Goal: Task Accomplishment & Management: Use online tool/utility

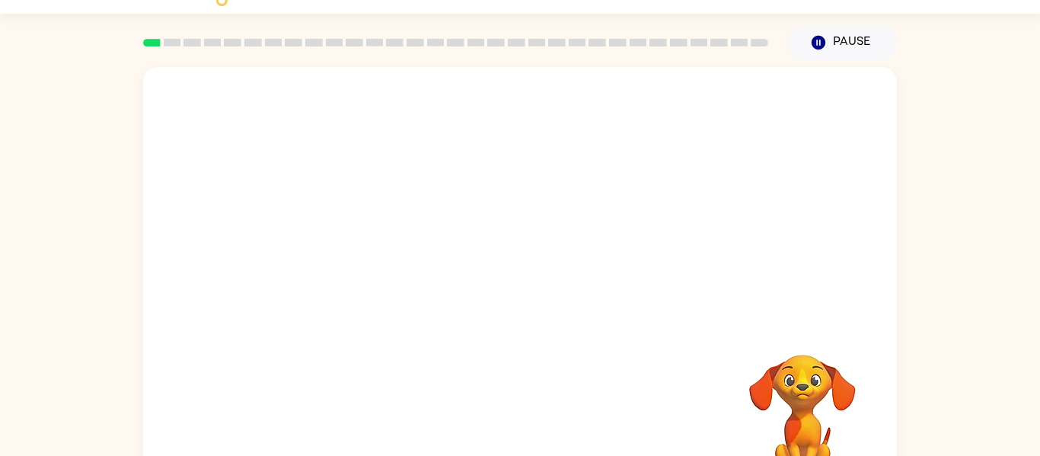
scroll to position [79, 0]
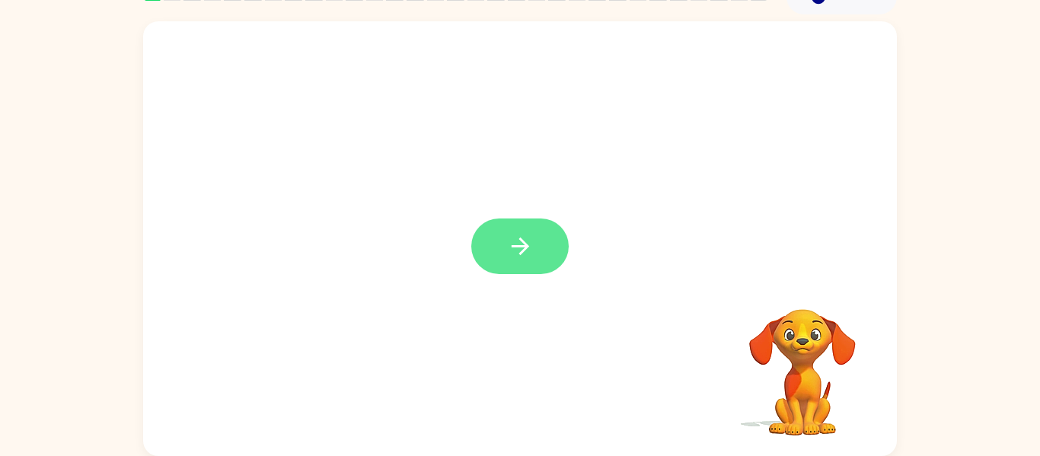
click at [531, 225] on button "button" at bounding box center [519, 246] width 97 height 56
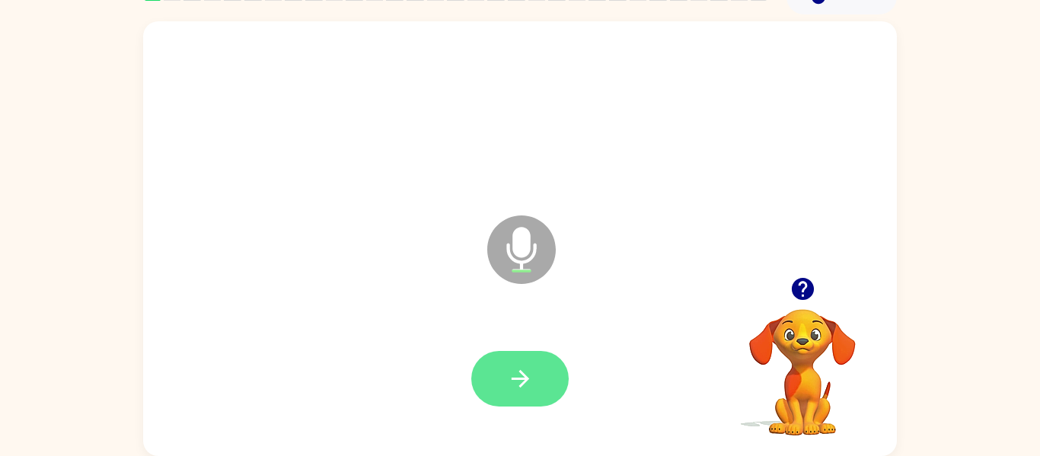
click at [552, 369] on button "button" at bounding box center [519, 379] width 97 height 56
click at [552, 376] on button "button" at bounding box center [519, 379] width 97 height 56
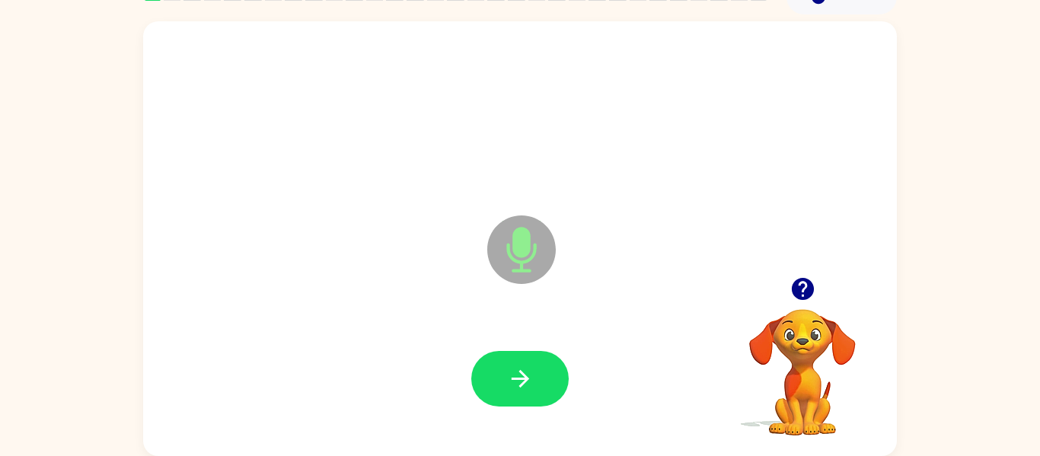
click at [552, 376] on button "button" at bounding box center [519, 379] width 97 height 56
click at [805, 290] on icon "button" at bounding box center [802, 289] width 22 height 22
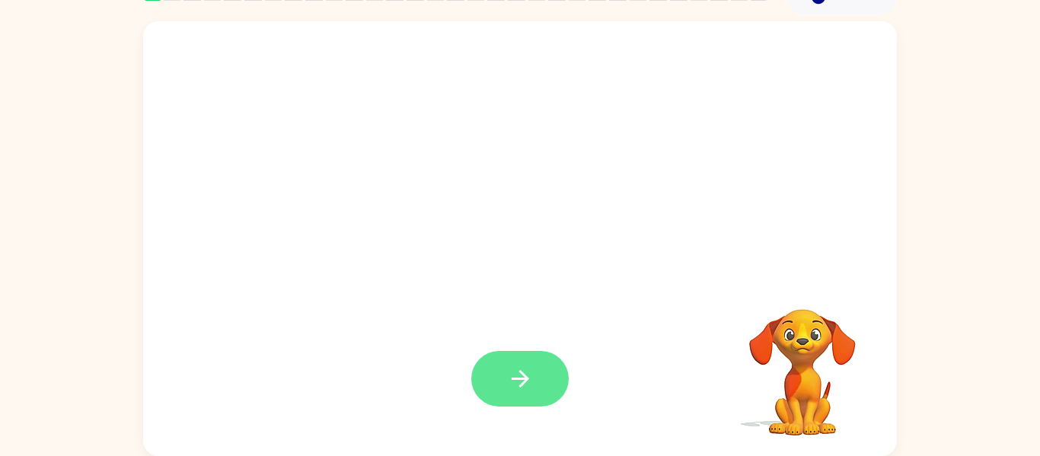
click at [547, 369] on button "button" at bounding box center [519, 379] width 97 height 56
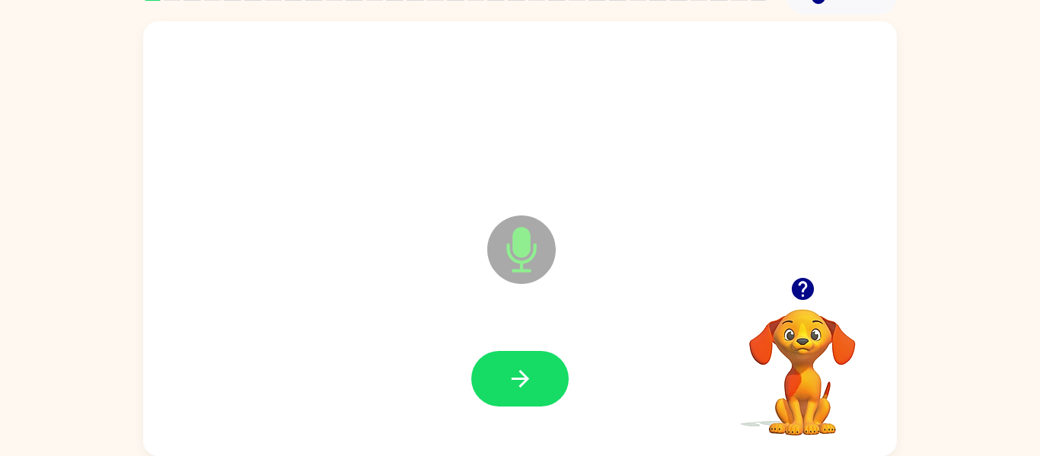
click at [595, 372] on div at bounding box center [519, 379] width 723 height 125
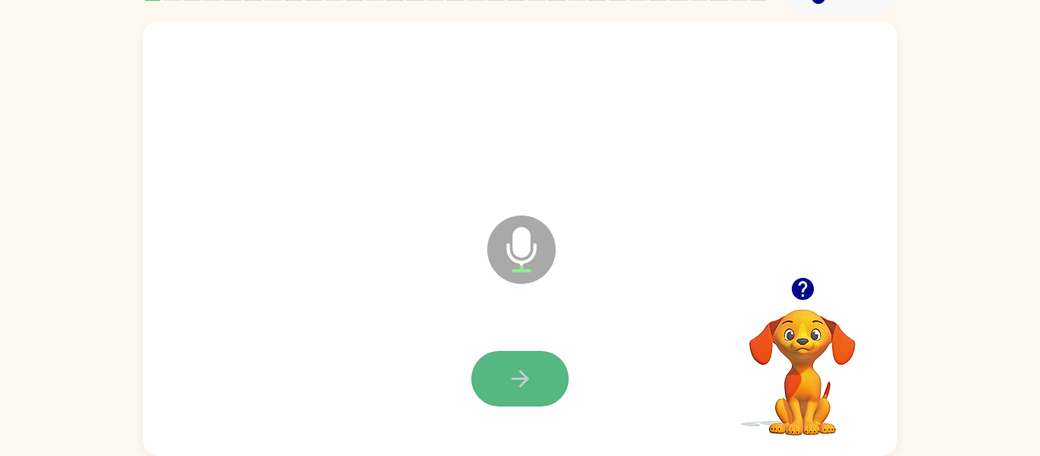
click at [524, 378] on icon "button" at bounding box center [520, 379] width 18 height 18
click at [531, 382] on icon "button" at bounding box center [520, 378] width 27 height 27
click at [528, 383] on icon "button" at bounding box center [520, 378] width 27 height 27
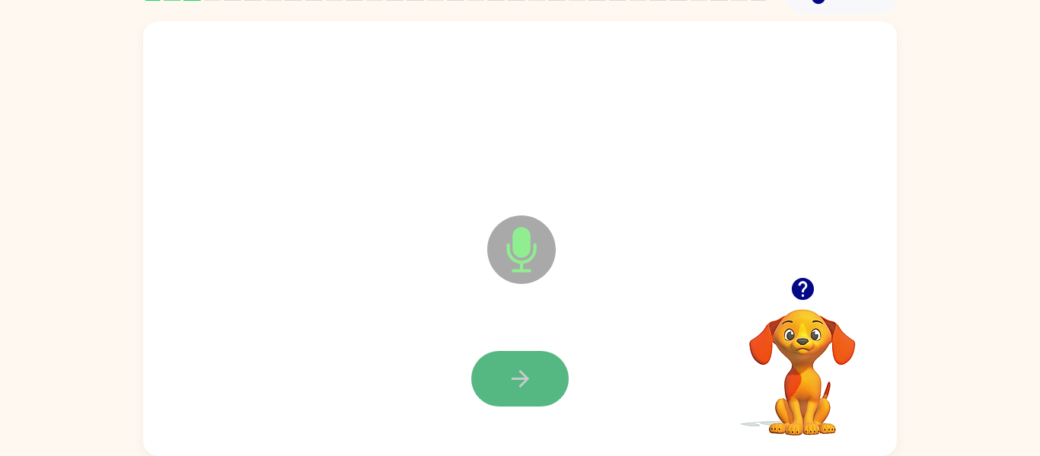
click at [533, 390] on button "button" at bounding box center [519, 379] width 97 height 56
click at [535, 390] on button "button" at bounding box center [519, 379] width 97 height 56
click at [534, 384] on button "button" at bounding box center [519, 379] width 97 height 56
click at [537, 388] on button "button" at bounding box center [519, 379] width 97 height 56
click at [531, 384] on icon "button" at bounding box center [520, 378] width 27 height 27
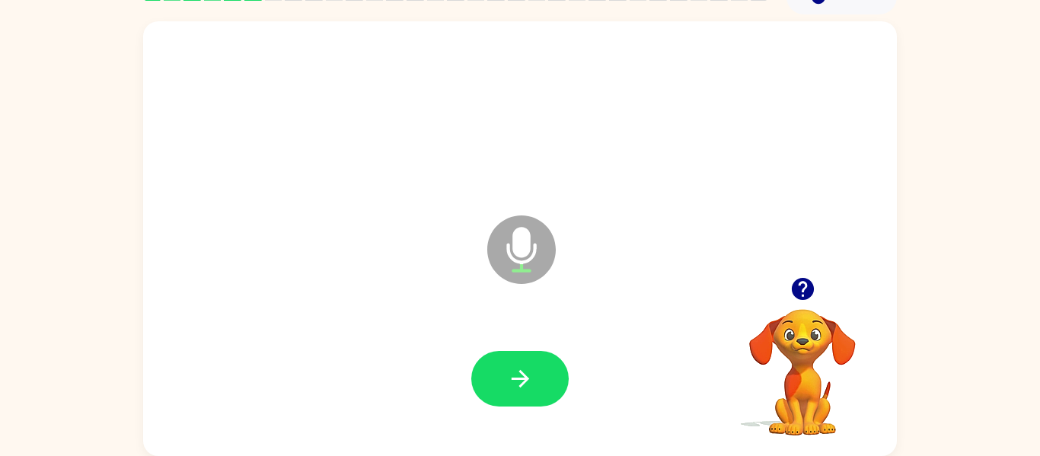
click at [803, 276] on icon "button" at bounding box center [802, 289] width 27 height 27
click at [528, 387] on icon "button" at bounding box center [520, 378] width 27 height 27
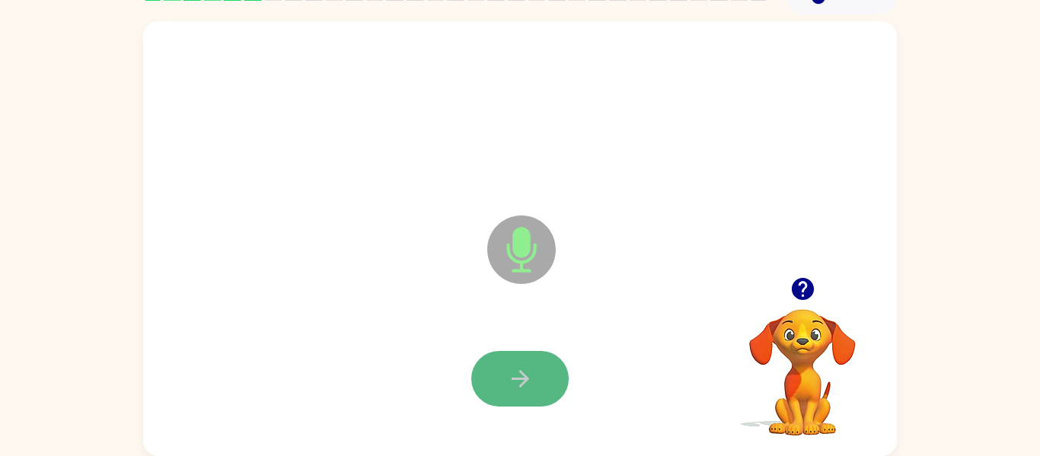
click at [536, 368] on button "button" at bounding box center [519, 379] width 97 height 56
click at [524, 369] on icon "button" at bounding box center [520, 378] width 27 height 27
click at [536, 367] on button "button" at bounding box center [519, 379] width 97 height 56
click at [550, 362] on button "button" at bounding box center [519, 379] width 97 height 56
click at [550, 362] on div at bounding box center [519, 379] width 97 height 56
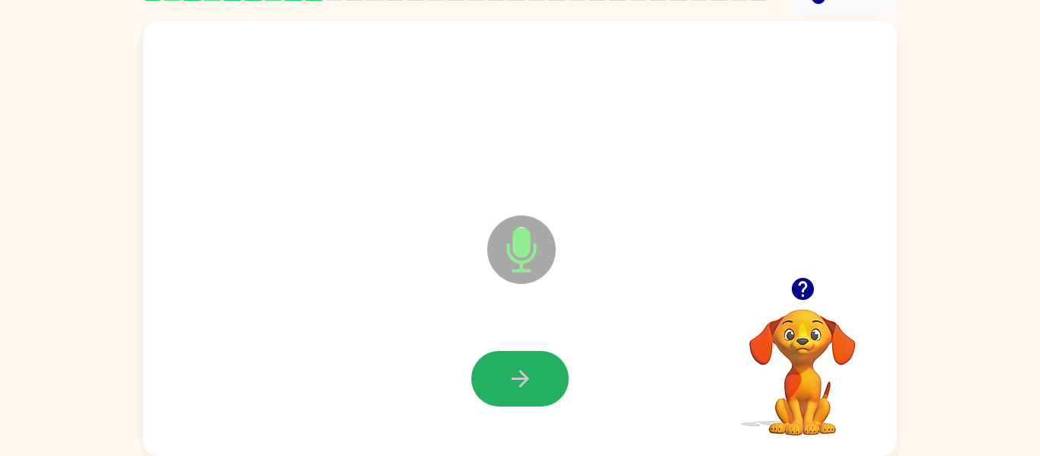
click at [550, 362] on button "button" at bounding box center [519, 379] width 97 height 56
click at [555, 365] on button "button" at bounding box center [519, 379] width 97 height 56
click at [556, 365] on button "button" at bounding box center [519, 379] width 97 height 56
click at [556, 357] on button "button" at bounding box center [519, 379] width 97 height 56
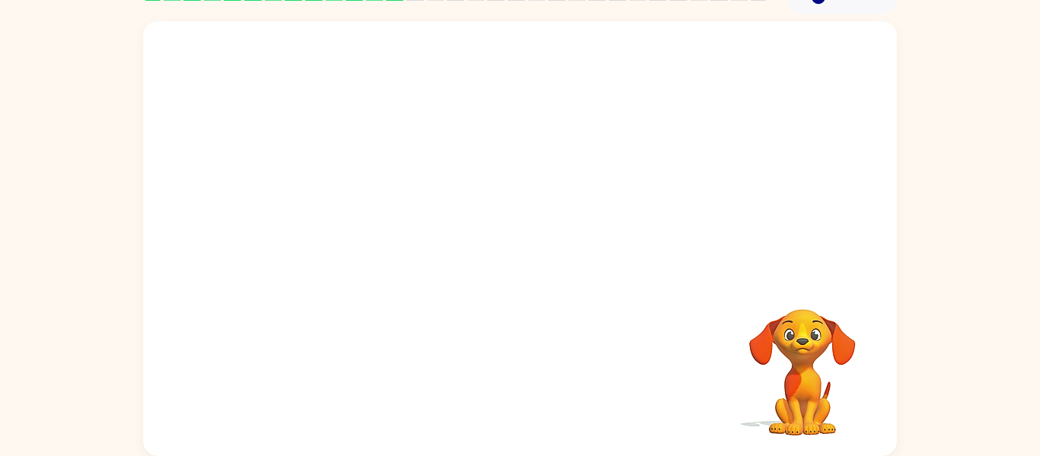
click at [556, 357] on div at bounding box center [519, 379] width 723 height 125
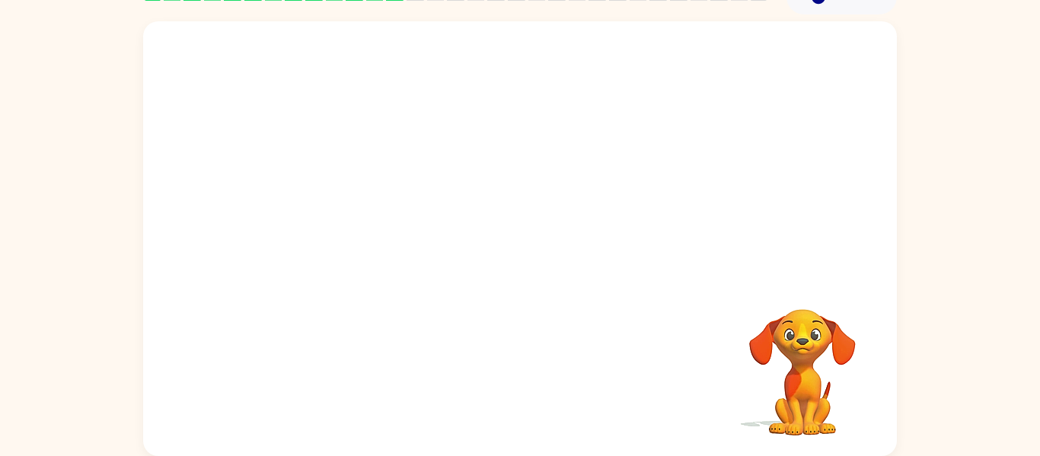
click at [556, 357] on div at bounding box center [519, 379] width 723 height 125
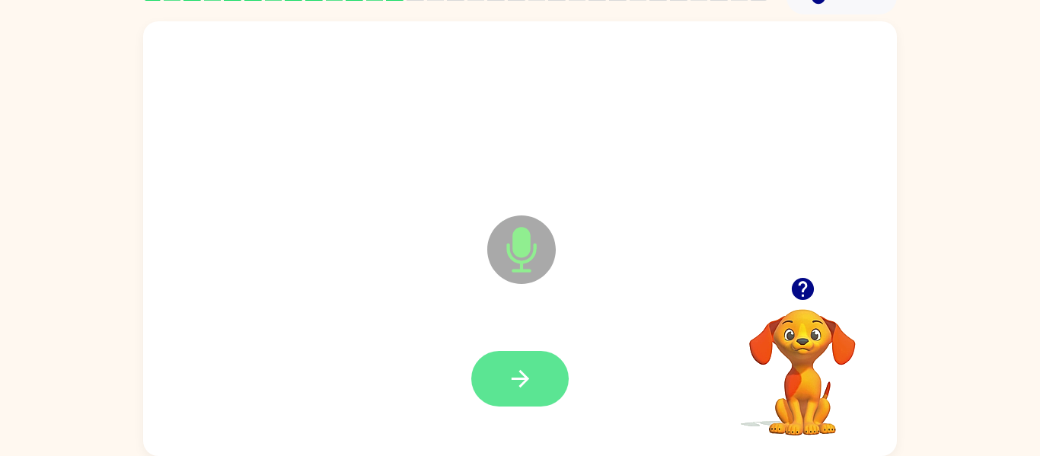
click at [556, 358] on button "button" at bounding box center [519, 379] width 97 height 56
click at [557, 360] on button "button" at bounding box center [519, 379] width 97 height 56
click at [547, 376] on button "button" at bounding box center [519, 379] width 97 height 56
click at [544, 378] on button "button" at bounding box center [519, 379] width 97 height 56
click at [539, 374] on button "button" at bounding box center [519, 379] width 97 height 56
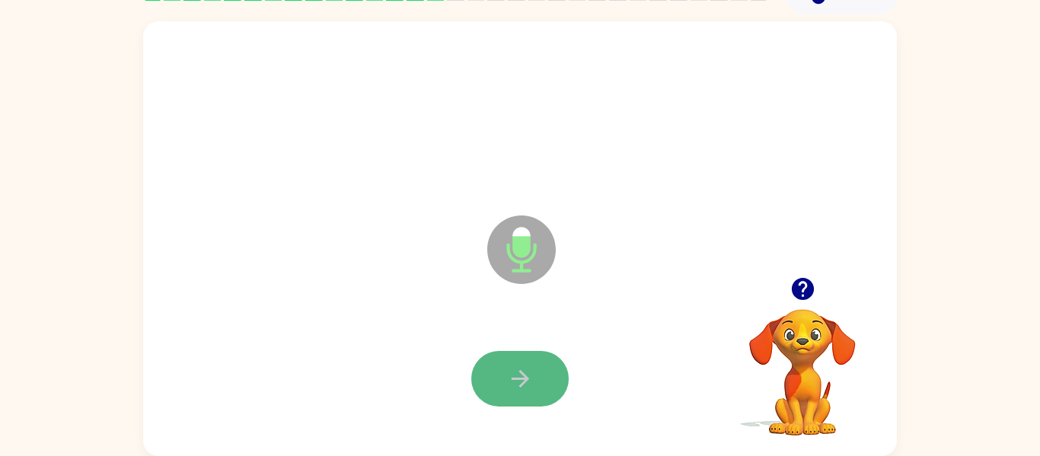
click at [539, 373] on button "button" at bounding box center [519, 379] width 97 height 56
click at [515, 384] on icon "button" at bounding box center [520, 378] width 27 height 27
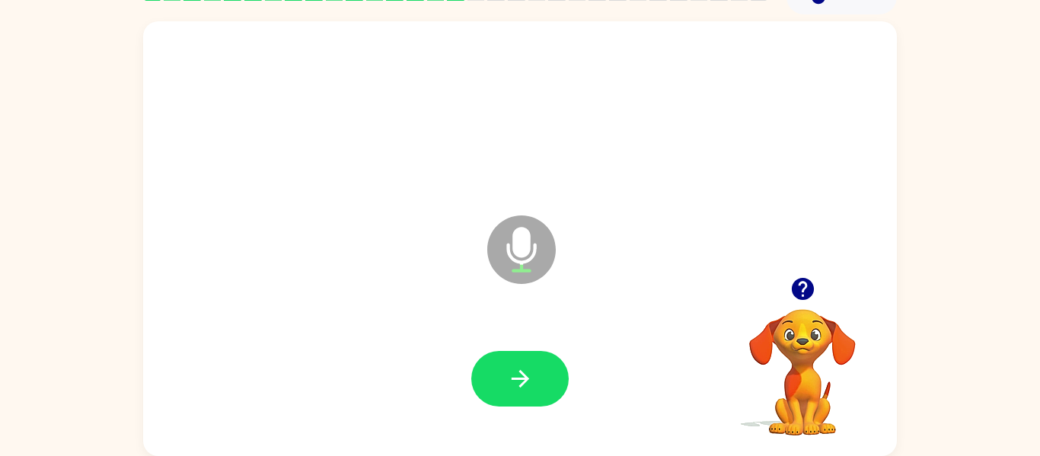
click at [805, 285] on icon "button" at bounding box center [802, 289] width 27 height 27
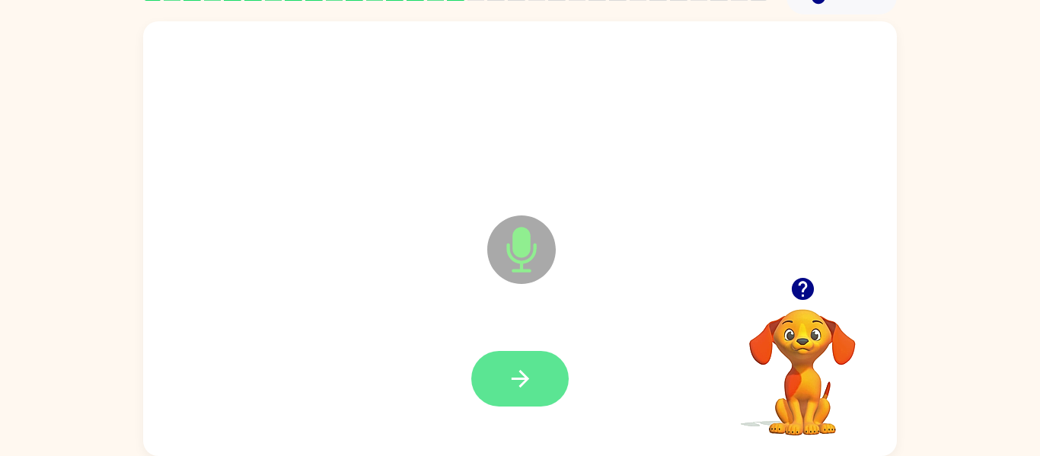
click at [531, 378] on icon "button" at bounding box center [520, 378] width 27 height 27
click at [531, 379] on icon "button" at bounding box center [520, 378] width 27 height 27
click at [525, 388] on icon "button" at bounding box center [520, 378] width 27 height 27
click at [543, 389] on button "button" at bounding box center [519, 379] width 97 height 56
click at [530, 375] on icon "button" at bounding box center [520, 378] width 27 height 27
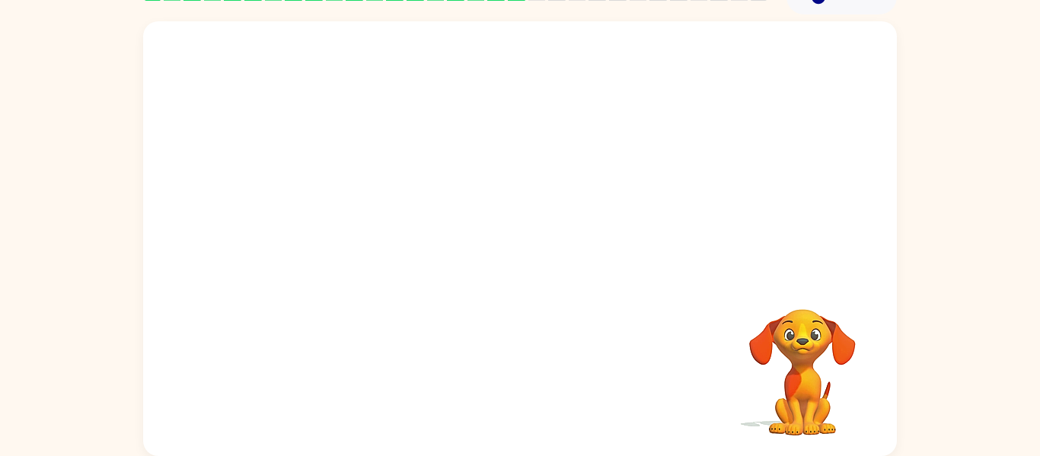
click at [515, 381] on div at bounding box center [519, 379] width 723 height 125
click at [786, 392] on video "Your browser must support playing .mp4 files to use Literably. Please try using…" at bounding box center [802, 361] width 152 height 152
click at [809, 329] on video "Your browser must support playing .mp4 files to use Literably. Please try using…" at bounding box center [802, 361] width 152 height 152
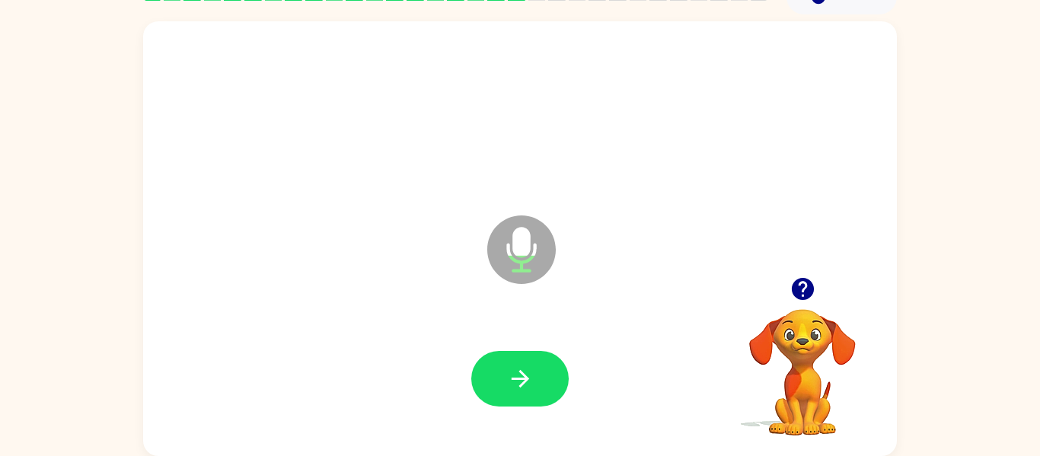
click at [556, 402] on div at bounding box center [519, 379] width 97 height 56
click at [537, 380] on button "button" at bounding box center [519, 379] width 97 height 56
click at [801, 274] on button "button" at bounding box center [802, 289] width 39 height 39
click at [552, 377] on button "button" at bounding box center [519, 379] width 97 height 56
click at [550, 360] on button "button" at bounding box center [519, 379] width 97 height 56
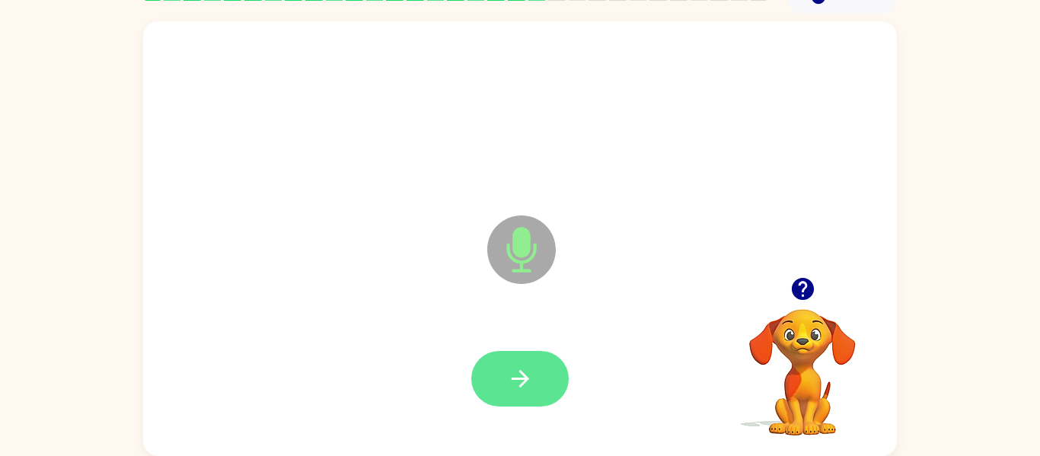
click at [525, 368] on icon "button" at bounding box center [520, 378] width 27 height 27
click at [527, 371] on icon "button" at bounding box center [520, 378] width 27 height 27
click at [560, 367] on button "button" at bounding box center [519, 379] width 97 height 56
click at [560, 363] on button "button" at bounding box center [519, 379] width 97 height 56
click at [557, 363] on button "button" at bounding box center [519, 379] width 97 height 56
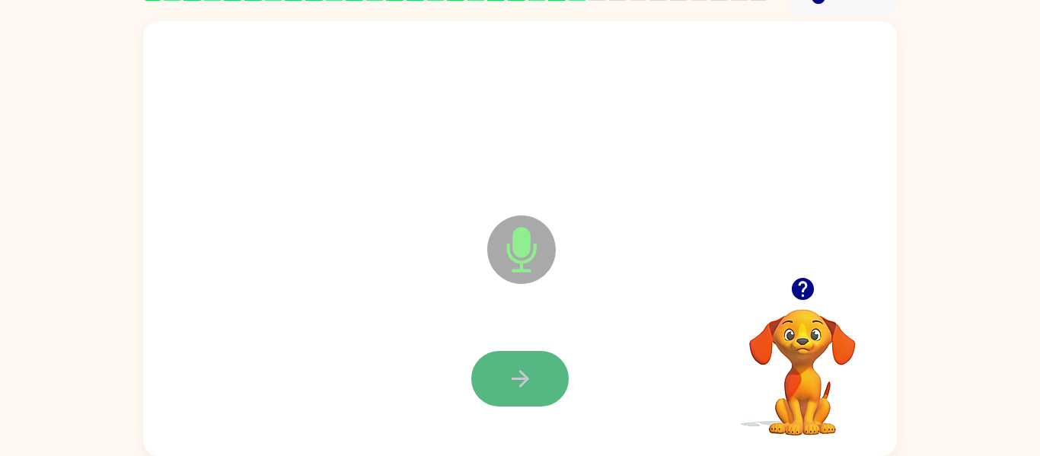
click at [550, 353] on button "button" at bounding box center [519, 379] width 97 height 56
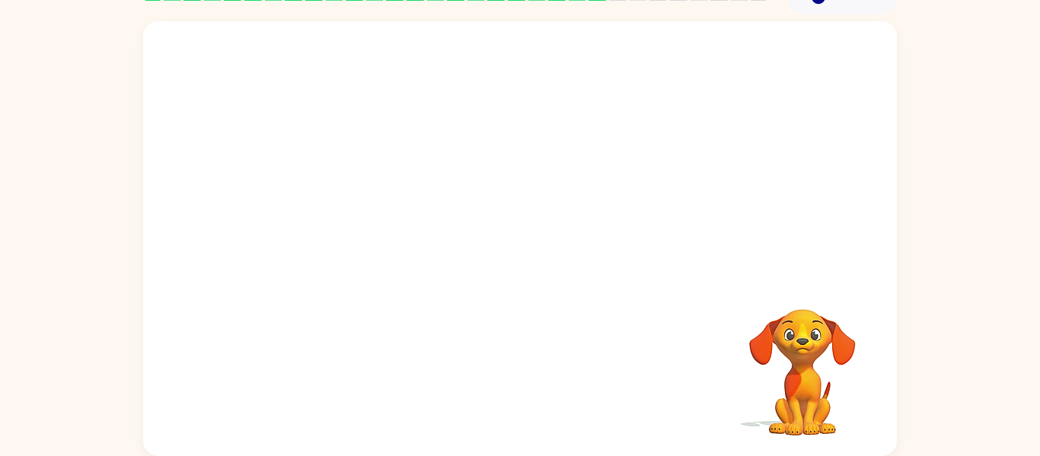
click at [786, 363] on video "Your browser must support playing .mp4 files to use Literably. Please try using…" at bounding box center [802, 361] width 152 height 152
click at [794, 369] on video "Your browser must support playing .mp4 files to use Literably. Please try using…" at bounding box center [802, 361] width 152 height 152
click at [824, 328] on video "Your browser must support playing .mp4 files to use Literably. Please try using…" at bounding box center [802, 361] width 152 height 152
click at [821, 333] on video "Your browser must support playing .mp4 files to use Literably. Please try using…" at bounding box center [802, 361] width 152 height 152
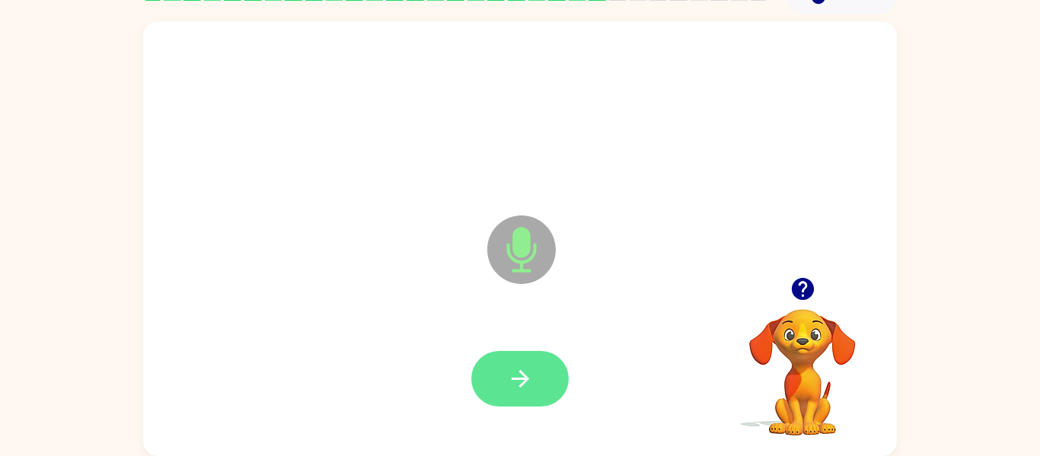
click at [541, 377] on button "button" at bounding box center [519, 379] width 97 height 56
click at [541, 381] on button "button" at bounding box center [519, 379] width 97 height 56
click at [539, 377] on button "button" at bounding box center [519, 379] width 97 height 56
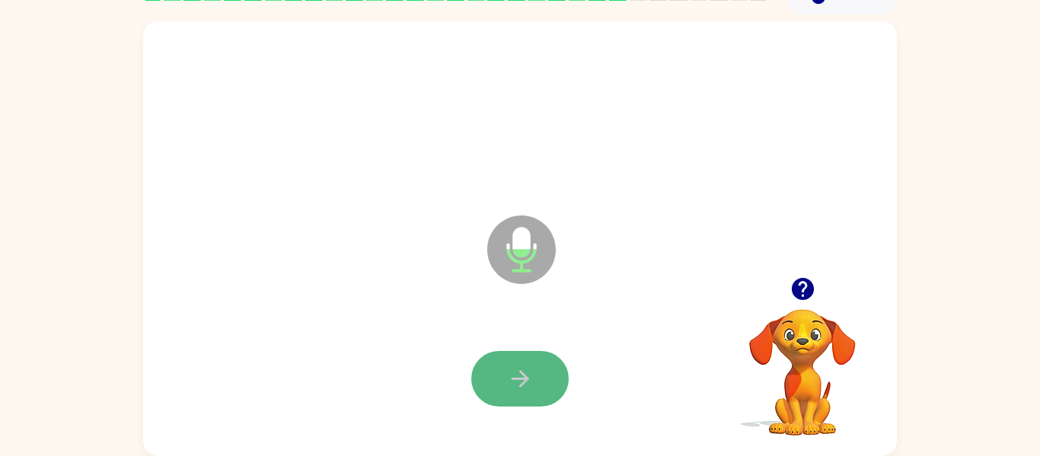
click at [537, 386] on button "button" at bounding box center [519, 379] width 97 height 56
click at [536, 393] on button "button" at bounding box center [519, 379] width 97 height 56
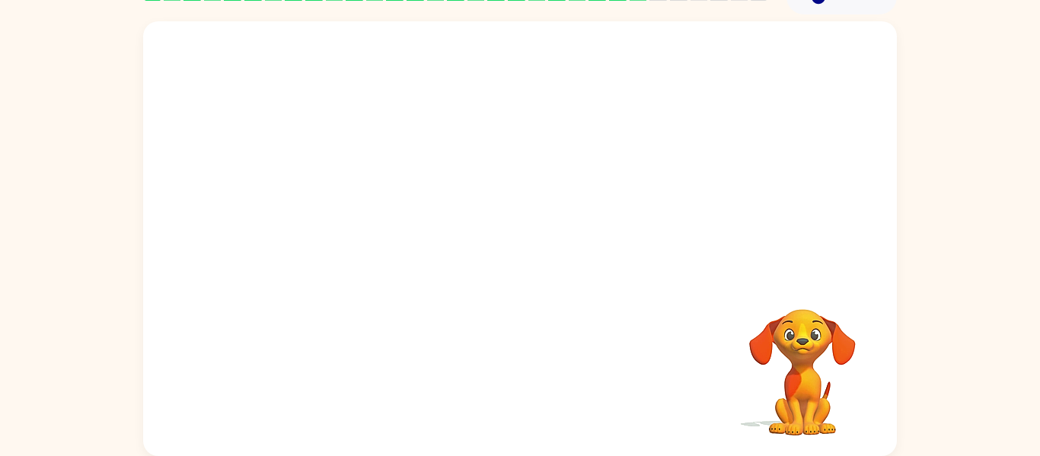
click at [536, 391] on div at bounding box center [519, 379] width 723 height 125
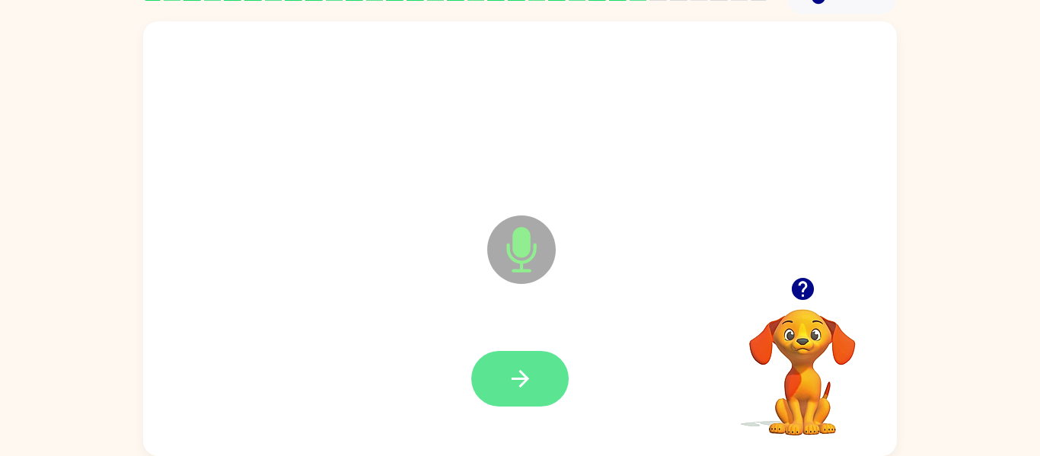
click at [543, 385] on button "button" at bounding box center [519, 379] width 97 height 56
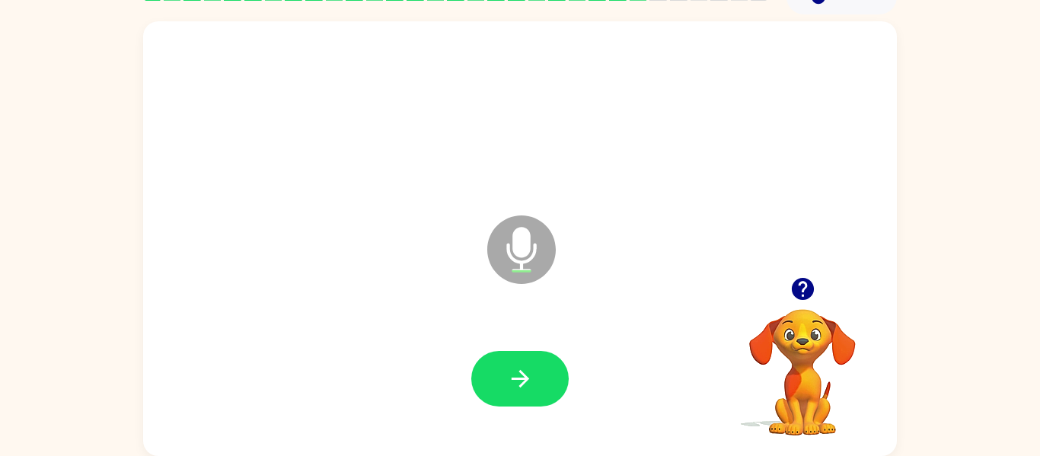
click at [543, 385] on button "button" at bounding box center [519, 379] width 97 height 56
drag, startPoint x: 546, startPoint y: 371, endPoint x: 589, endPoint y: 345, distance: 50.5
click at [589, 345] on div at bounding box center [519, 379] width 723 height 125
click at [805, 287] on icon "button" at bounding box center [802, 289] width 27 height 27
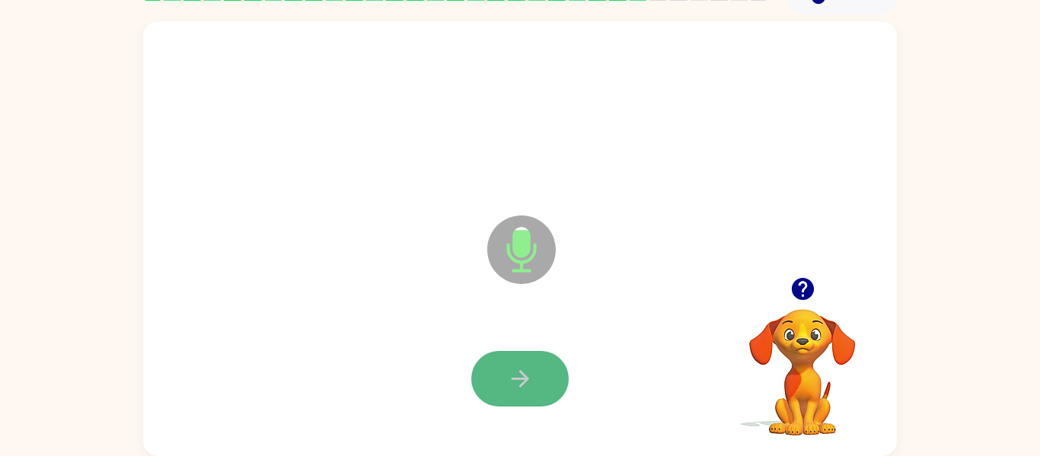
click at [522, 365] on icon "button" at bounding box center [520, 378] width 27 height 27
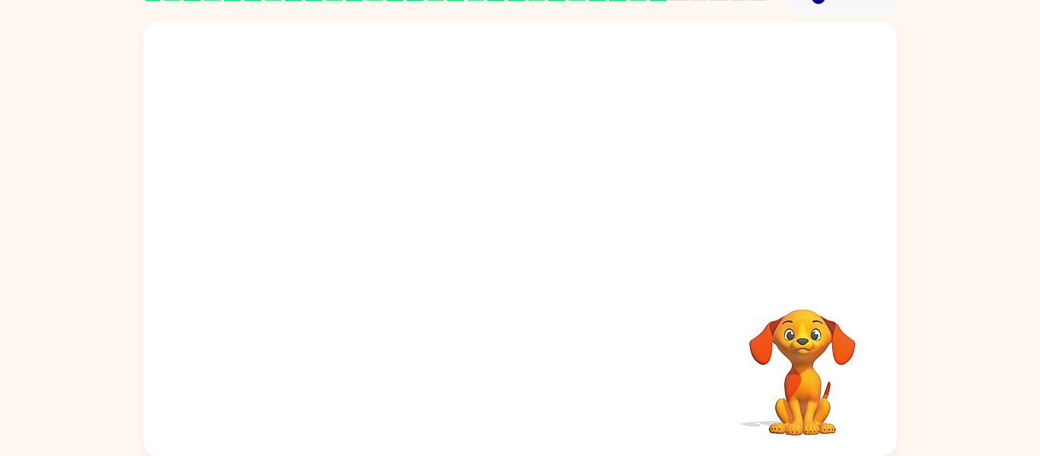
click at [828, 367] on video "Your browser must support playing .mp4 files to use Literably. Please try using…" at bounding box center [802, 361] width 152 height 152
click at [794, 343] on video "Your browser must support playing .mp4 files to use Literably. Please try using…" at bounding box center [802, 361] width 152 height 152
click at [795, 346] on video "Your browser must support playing .mp4 files to use Literably. Please try using…" at bounding box center [802, 361] width 152 height 152
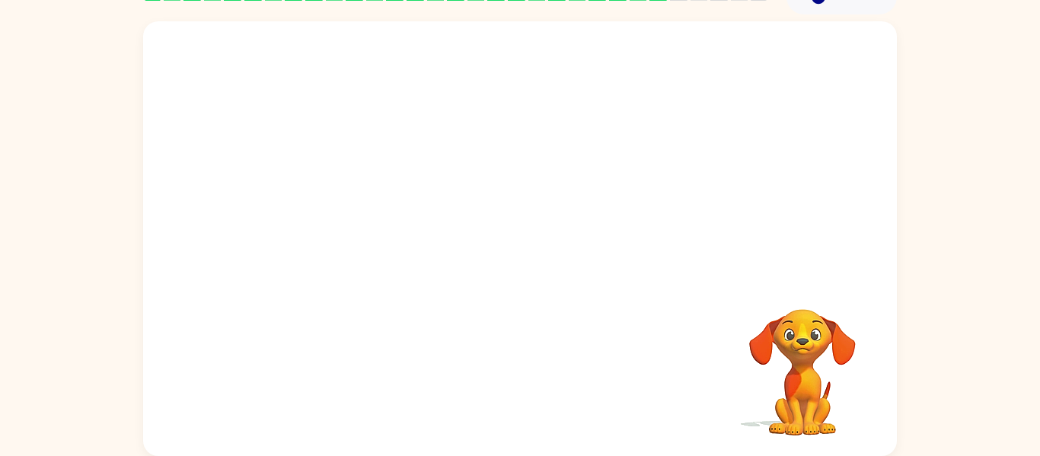
click at [795, 346] on video "Your browser must support playing .mp4 files to use Literably. Please try using…" at bounding box center [802, 361] width 152 height 152
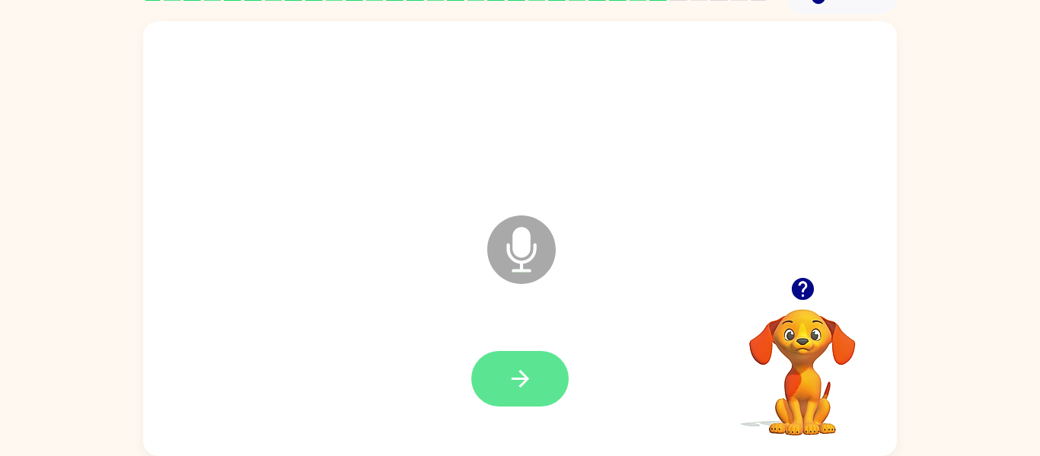
click at [489, 361] on button "button" at bounding box center [519, 379] width 97 height 56
click at [517, 382] on icon "button" at bounding box center [520, 378] width 27 height 27
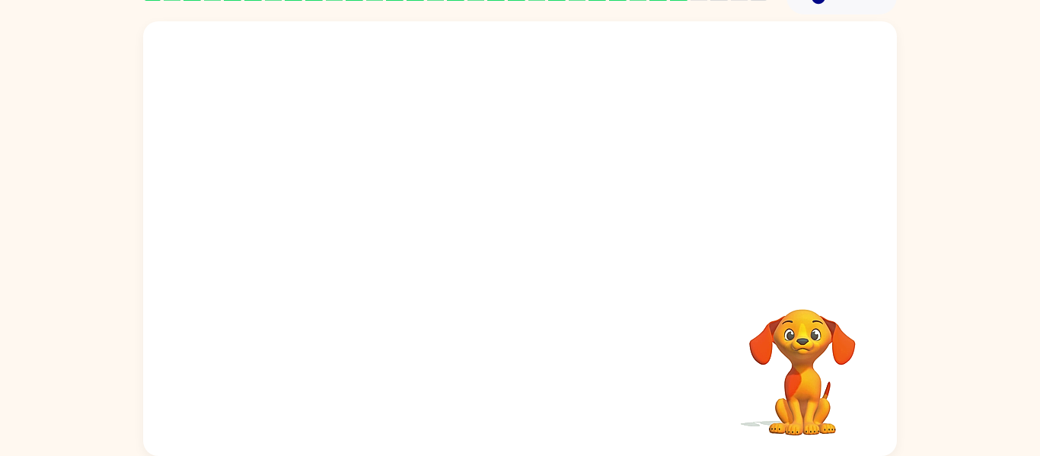
click at [518, 383] on div at bounding box center [519, 379] width 723 height 125
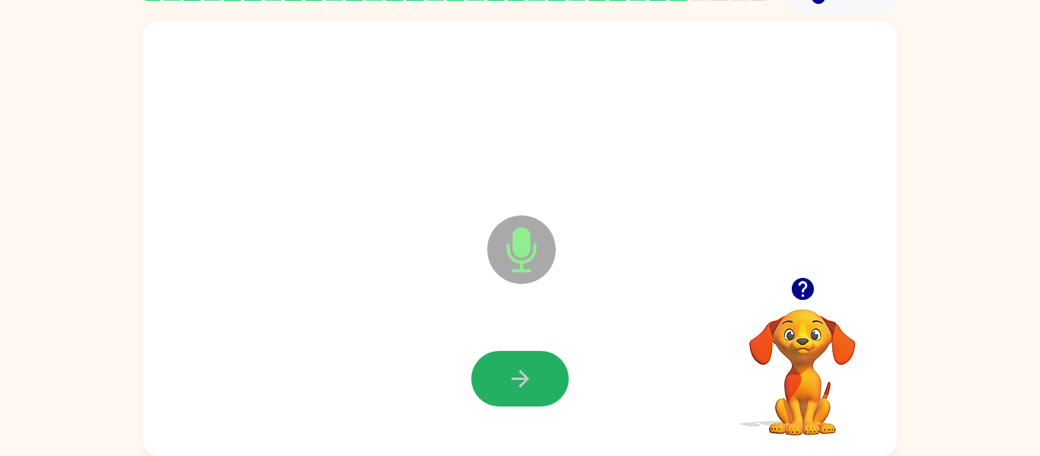
click at [518, 383] on icon "button" at bounding box center [520, 378] width 27 height 27
click at [517, 372] on icon "button" at bounding box center [520, 378] width 27 height 27
click at [516, 375] on icon "button" at bounding box center [520, 378] width 27 height 27
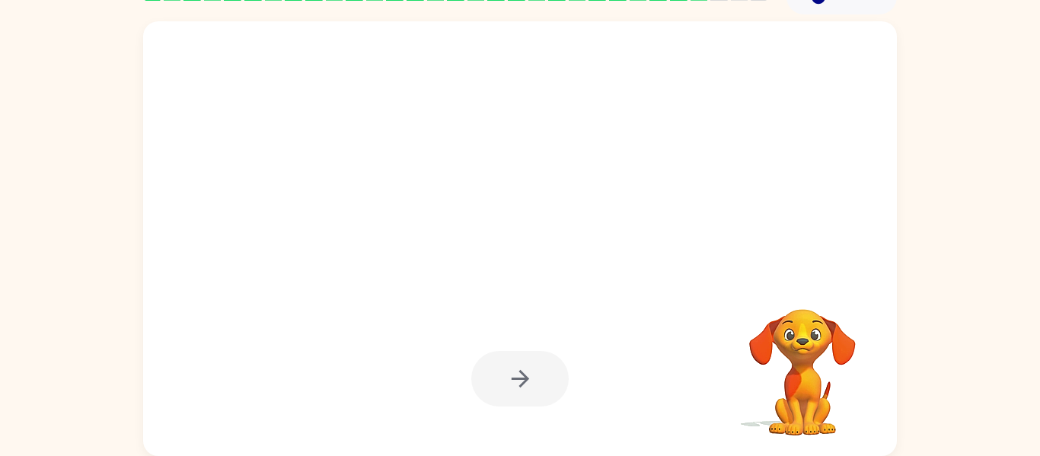
click at [807, 378] on video "Your browser must support playing .mp4 files to use Literably. Please try using…" at bounding box center [802, 361] width 152 height 152
click at [808, 346] on video "Your browser must support playing .mp4 files to use Literably. Please try using…" at bounding box center [802, 361] width 152 height 152
click at [806, 343] on video "Your browser must support playing .mp4 files to use Literably. Please try using…" at bounding box center [802, 361] width 152 height 152
click at [806, 344] on video "Your browser must support playing .mp4 files to use Literably. Please try using…" at bounding box center [802, 361] width 152 height 152
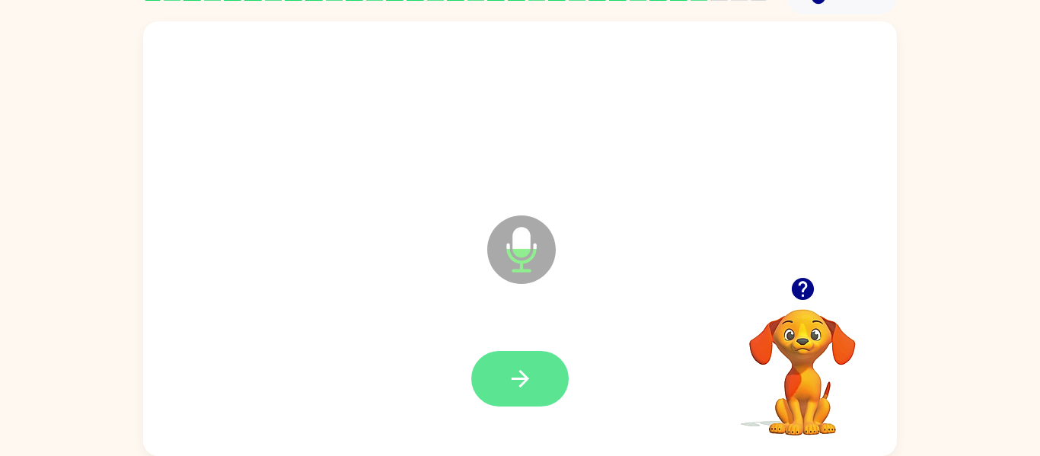
click at [537, 365] on button "button" at bounding box center [519, 379] width 97 height 56
click at [537, 366] on button "button" at bounding box center [519, 379] width 97 height 56
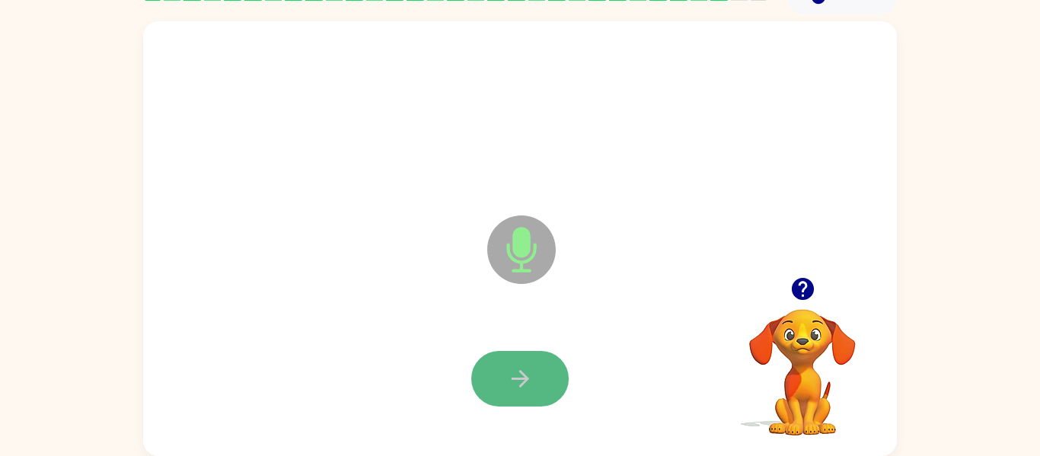
click at [540, 373] on button "button" at bounding box center [519, 379] width 97 height 56
click at [537, 367] on button "button" at bounding box center [519, 379] width 97 height 56
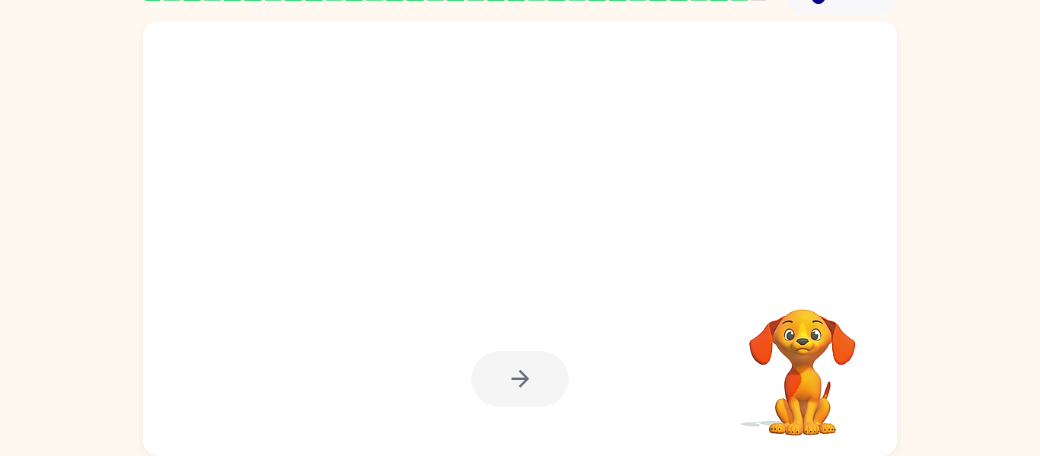
click at [783, 375] on video "Your browser must support playing .mp4 files to use Literably. Please try using…" at bounding box center [802, 361] width 152 height 152
click at [793, 378] on video "Your browser must support playing .mp4 files to use Literably. Please try using…" at bounding box center [802, 361] width 152 height 152
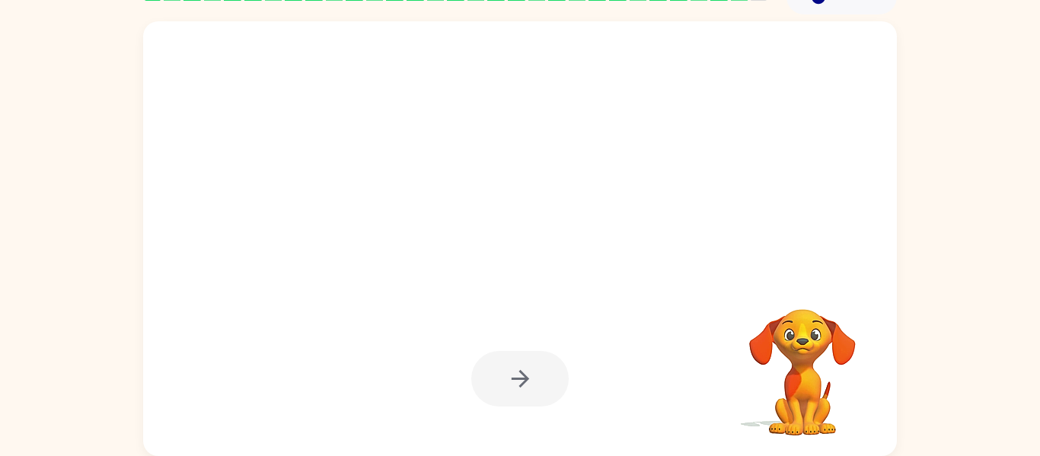
click at [793, 378] on video "Your browser must support playing .mp4 files to use Literably. Please try using…" at bounding box center [802, 361] width 152 height 152
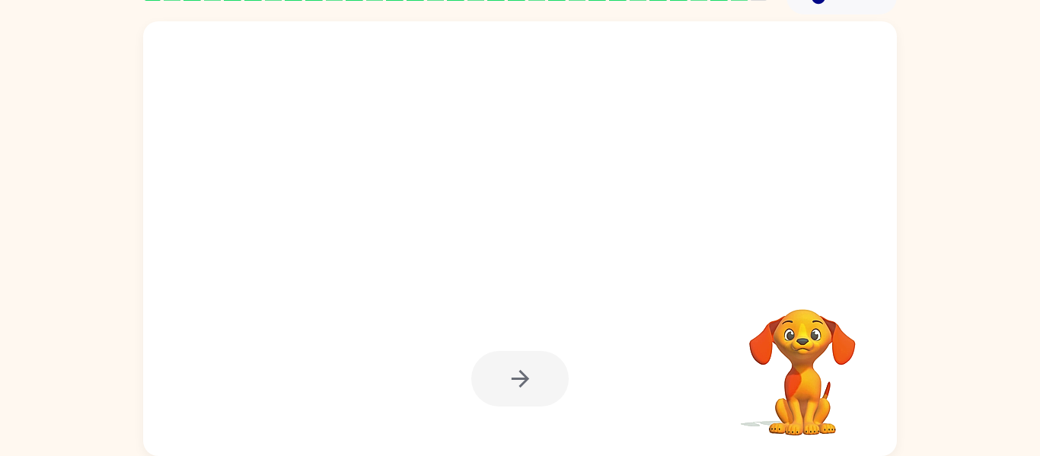
click at [793, 378] on video "Your browser must support playing .mp4 files to use Literably. Please try using…" at bounding box center [802, 361] width 152 height 152
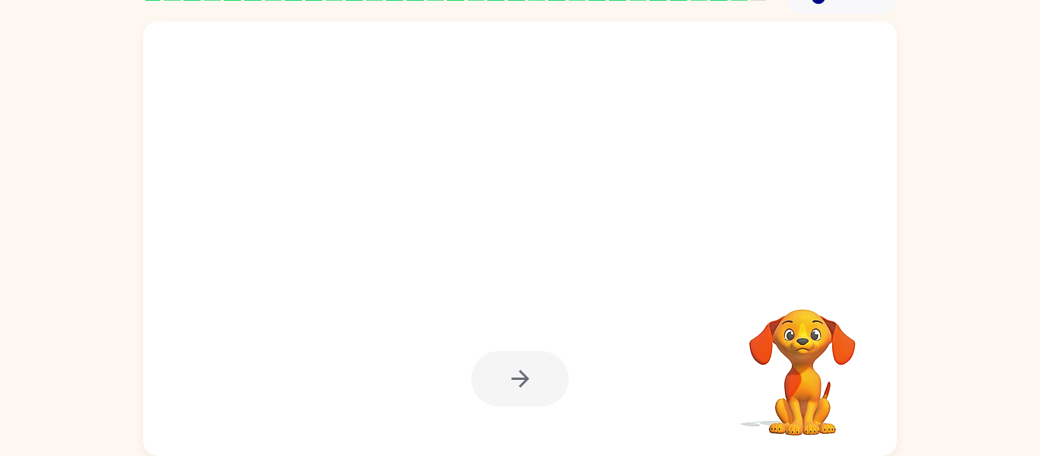
click at [793, 378] on video "Your browser must support playing .mp4 files to use Literably. Please try using…" at bounding box center [802, 361] width 152 height 152
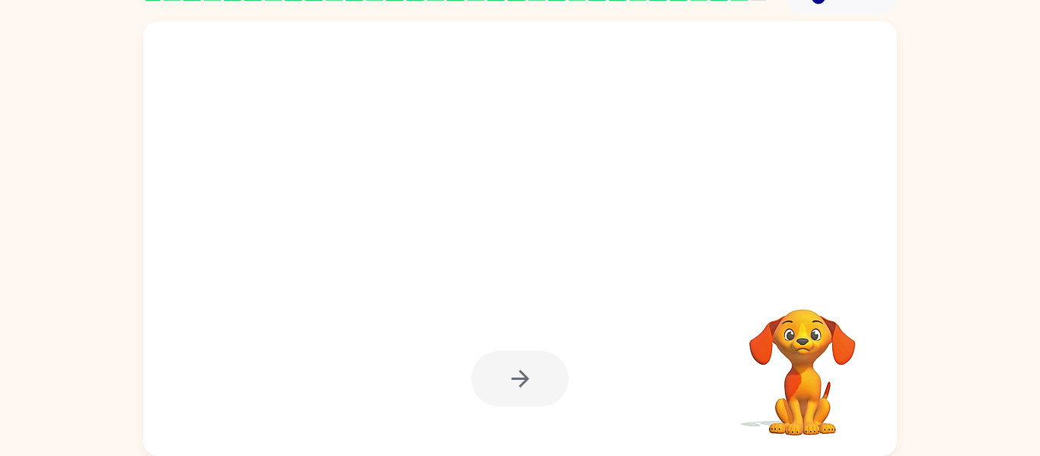
click at [793, 378] on video "Your browser must support playing .mp4 files to use Literably. Please try using…" at bounding box center [802, 361] width 152 height 152
click at [808, 328] on video "Your browser must support playing .mp4 files to use Literably. Please try using…" at bounding box center [802, 361] width 152 height 152
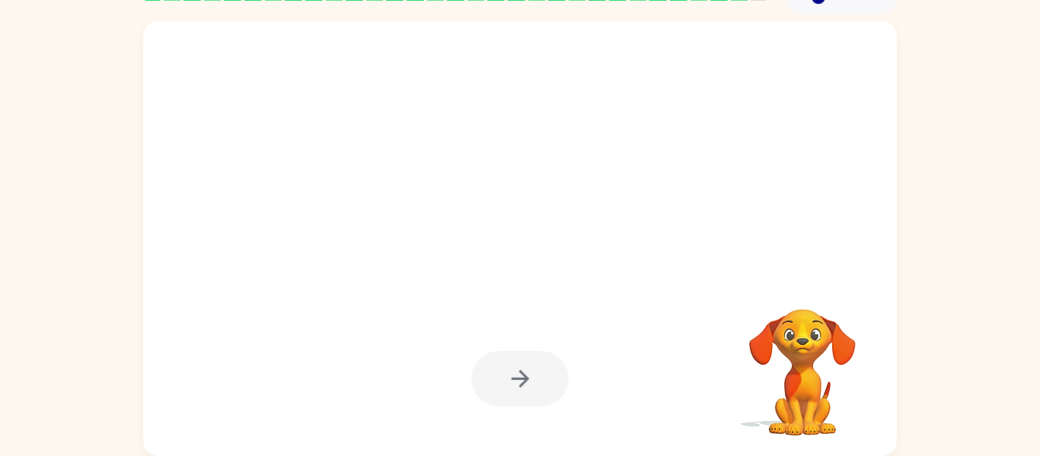
click at [808, 328] on video "Your browser must support playing .mp4 files to use Literably. Please try using…" at bounding box center [802, 361] width 152 height 152
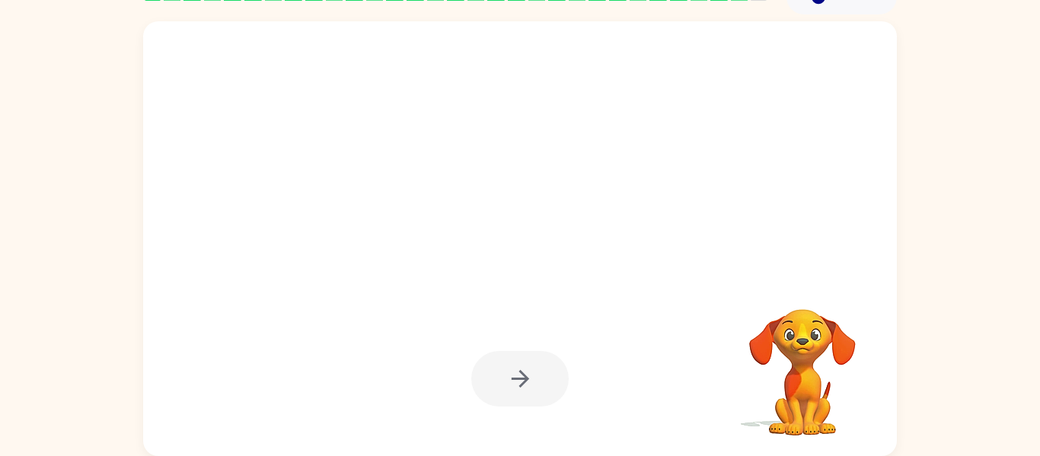
drag, startPoint x: 560, startPoint y: 396, endPoint x: 658, endPoint y: 377, distance: 99.3
click at [658, 377] on div at bounding box center [519, 379] width 723 height 125
click at [801, 344] on video "Your browser must support playing .mp4 files to use Literably. Please try using…" at bounding box center [802, 361] width 152 height 152
click at [807, 348] on video "Your browser must support playing .mp4 files to use Literably. Please try using…" at bounding box center [802, 361] width 152 height 152
click at [797, 352] on video "Your browser must support playing .mp4 files to use Literably. Please try using…" at bounding box center [802, 361] width 152 height 152
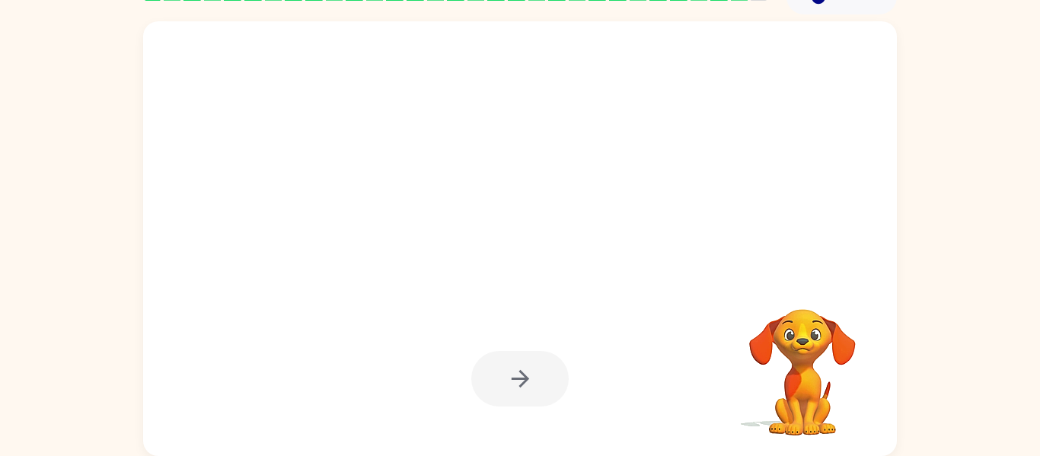
click at [799, 353] on video "Your browser must support playing .mp4 files to use Literably. Please try using…" at bounding box center [802, 361] width 152 height 152
click at [802, 352] on video "Your browser must support playing .mp4 files to use Literably. Please try using…" at bounding box center [802, 361] width 152 height 152
click at [812, 347] on video "Your browser must support playing .mp4 files to use Literably. Please try using…" at bounding box center [802, 361] width 152 height 152
click at [815, 343] on video "Your browser must support playing .mp4 files to use Literably. Please try using…" at bounding box center [802, 361] width 152 height 152
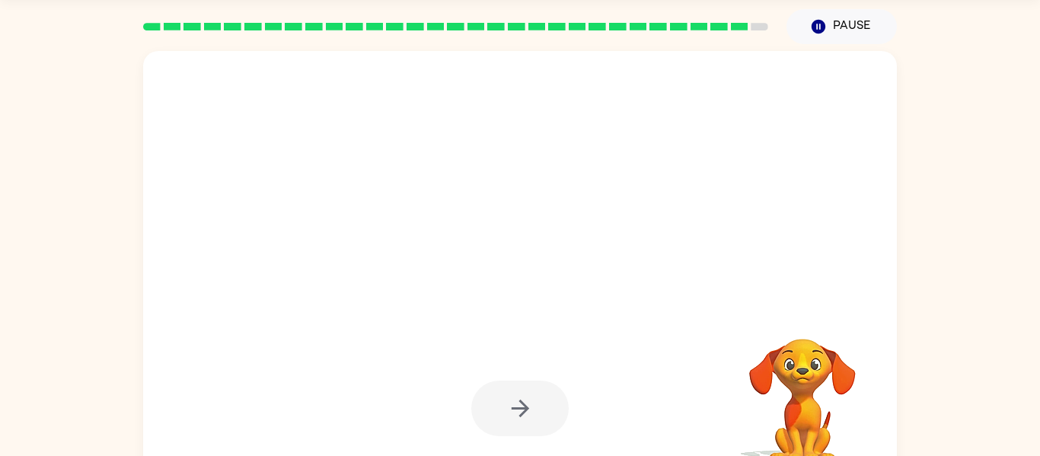
click at [813, 383] on video "Your browser must support playing .mp4 files to use Literably. Please try using…" at bounding box center [802, 391] width 152 height 152
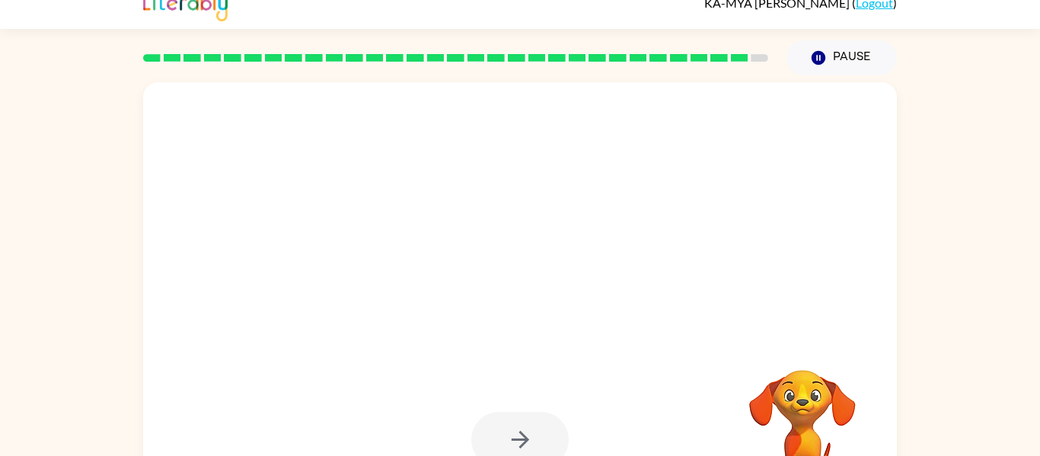
scroll to position [14, 0]
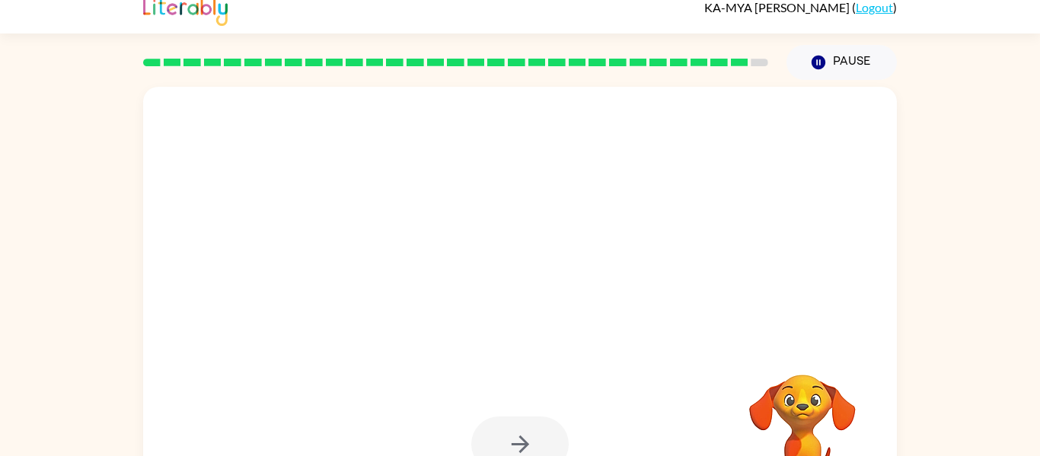
click at [789, 391] on video "Your browser must support playing .mp4 files to use Literably. Please try using…" at bounding box center [802, 427] width 152 height 152
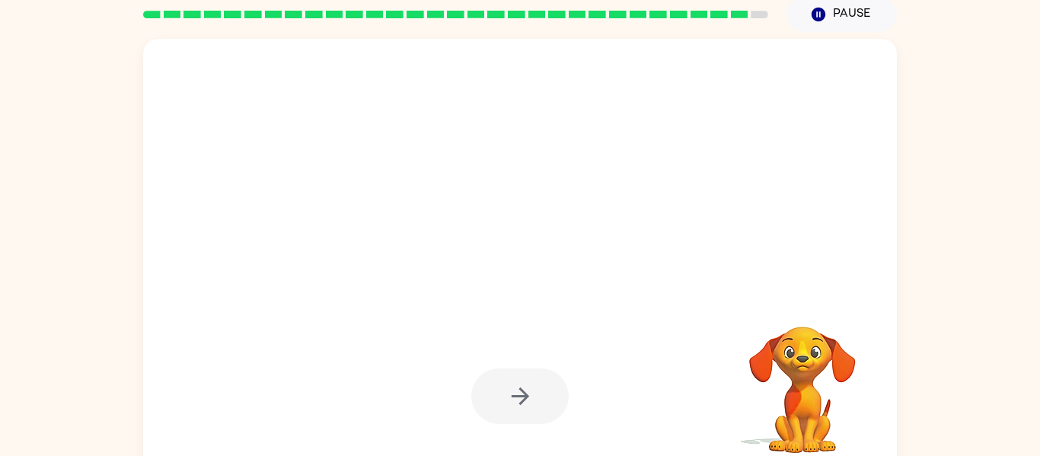
scroll to position [62, 0]
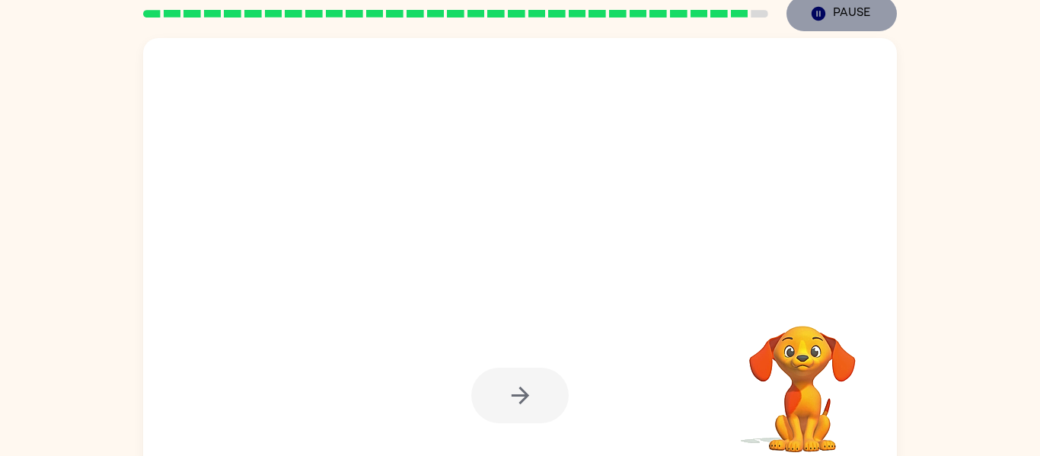
click at [812, 13] on icon "button" at bounding box center [819, 14] width 14 height 14
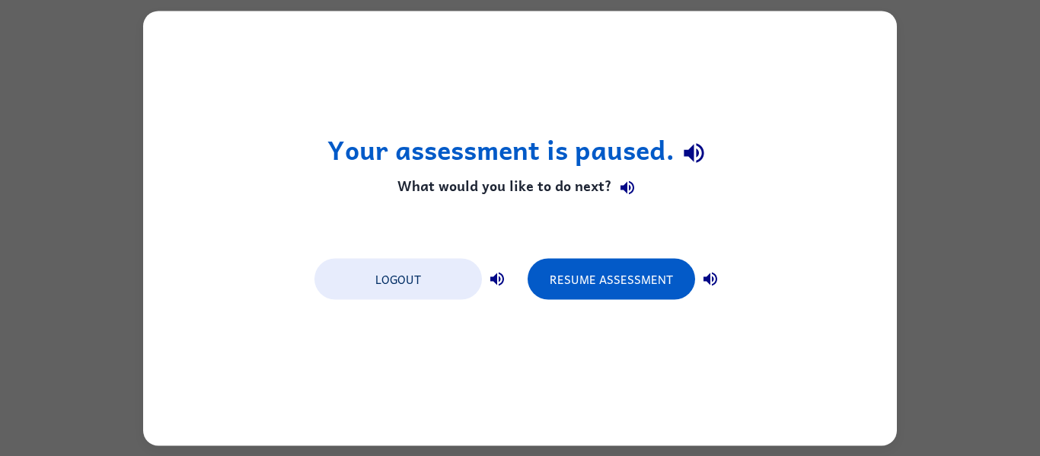
click at [956, 254] on div "Your assessment is paused. What would you like to do next? Logout Resume Assess…" at bounding box center [520, 228] width 1040 height 456
click at [961, 269] on div "Your assessment is paused. What would you like to do next? Logout Resume Assess…" at bounding box center [520, 228] width 1040 height 456
click at [429, 278] on button "Logout" at bounding box center [397, 278] width 167 height 41
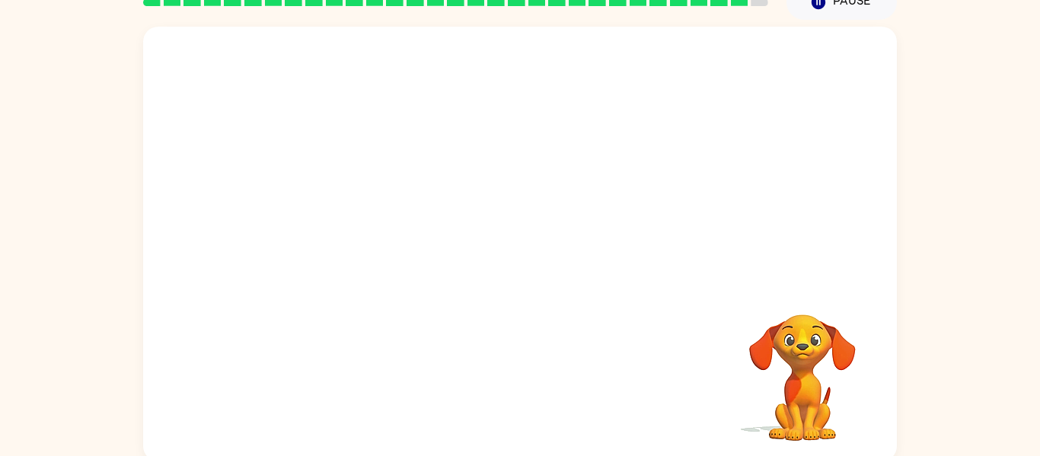
scroll to position [79, 0]
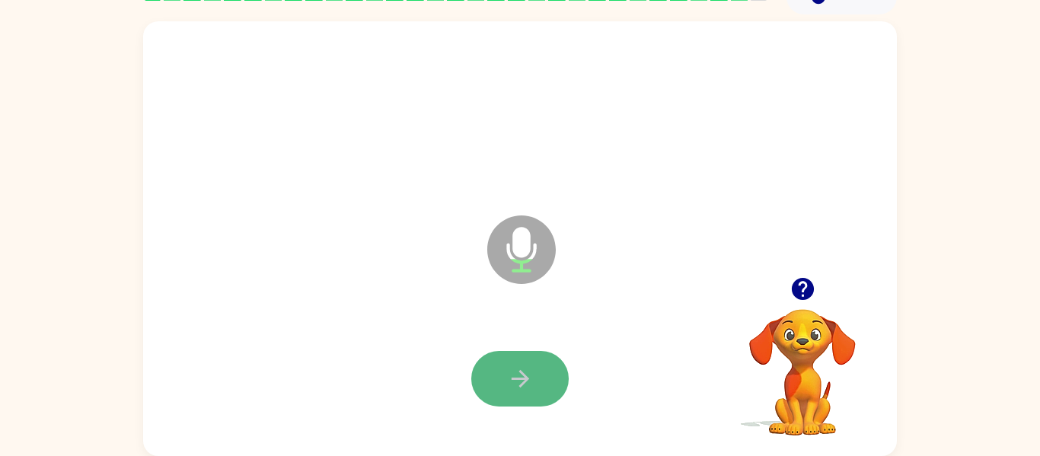
click at [531, 369] on icon "button" at bounding box center [520, 378] width 27 height 27
click at [508, 375] on icon "button" at bounding box center [520, 378] width 27 height 27
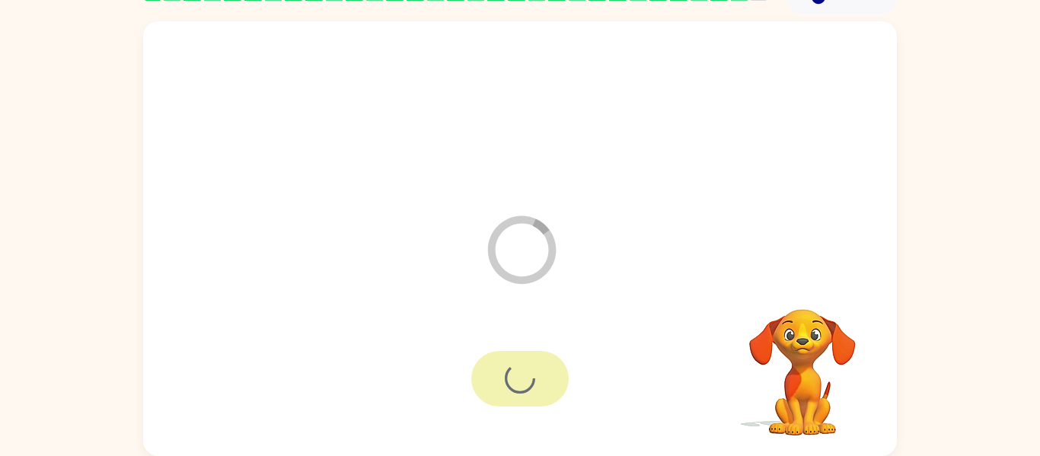
scroll to position [52, 0]
